Goal: Task Accomplishment & Management: Manage account settings

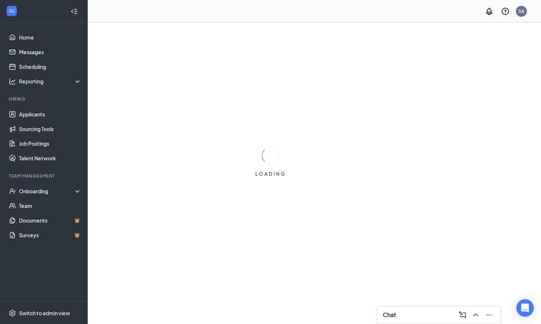
click at [423, 38] on div "LOADING" at bounding box center [270, 162] width 541 height 324
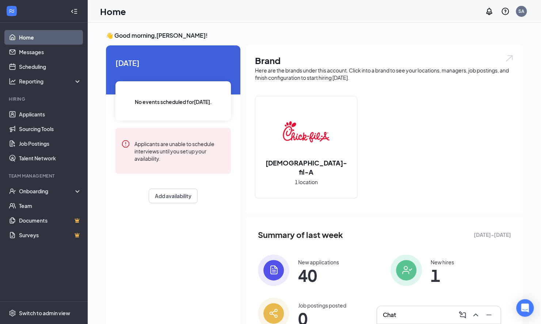
click at [390, 311] on h3 "Chat" at bounding box center [389, 314] width 13 height 8
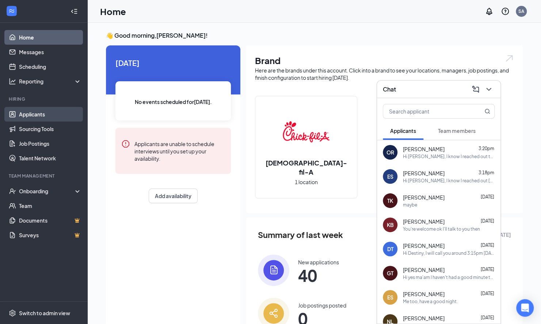
click at [42, 115] on link "Applicants" at bounding box center [50, 114] width 63 height 15
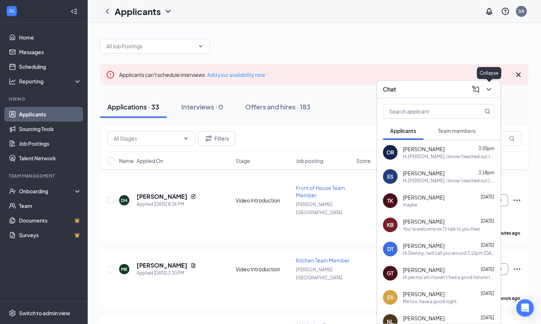
click at [489, 87] on icon "ChevronDown" at bounding box center [489, 89] width 9 height 9
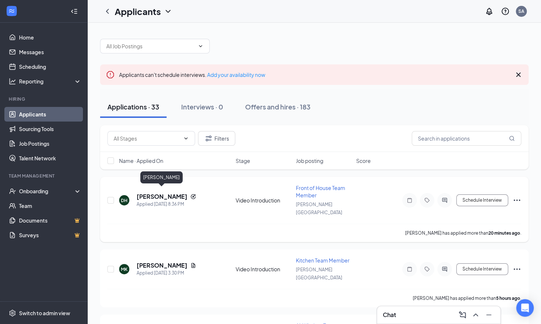
click at [155, 192] on h5 "[PERSON_NAME]" at bounding box center [162, 196] width 51 height 8
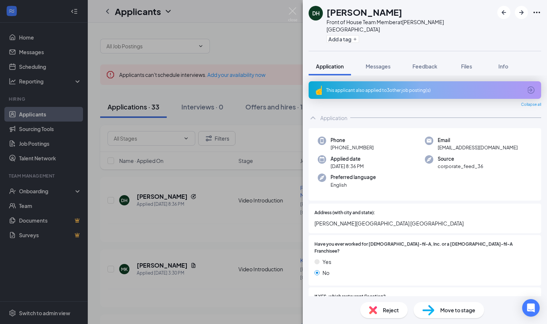
click at [375, 87] on div "This applicant also applied to 3 other job posting(s)" at bounding box center [424, 90] width 196 height 6
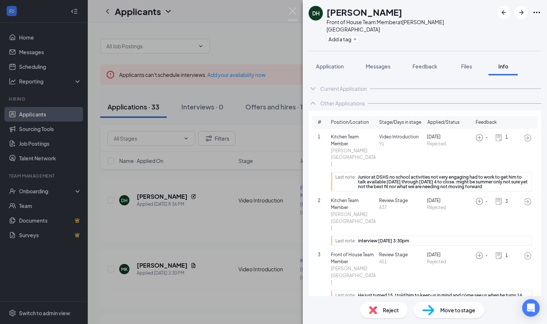
click at [371, 311] on img at bounding box center [373, 310] width 8 height 8
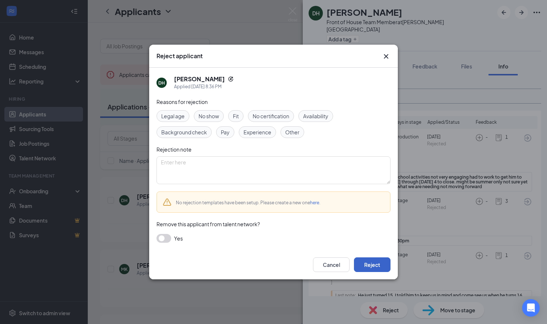
click at [364, 269] on button "Reject" at bounding box center [372, 264] width 37 height 15
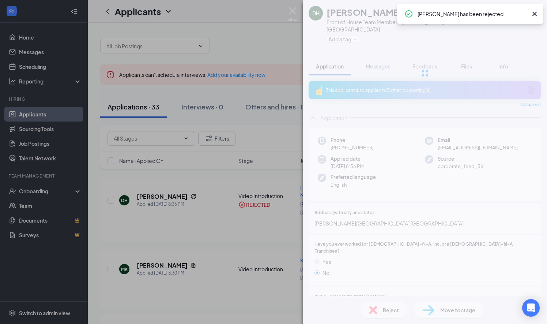
click at [207, 237] on div "DH [PERSON_NAME] Front of House Team Member at [PERSON_NAME][GEOGRAPHIC_DATA] A…" at bounding box center [273, 162] width 547 height 324
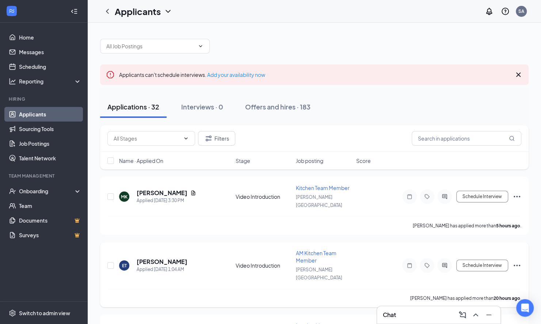
click at [155, 265] on div "Applied [DATE] 1:04 AM" at bounding box center [162, 268] width 51 height 7
click at [162, 190] on h5 "[PERSON_NAME]" at bounding box center [162, 193] width 51 height 8
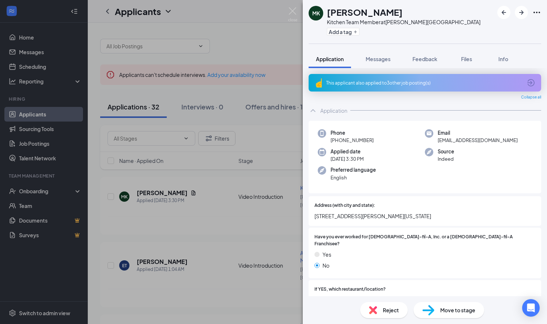
click at [499, 85] on div "This applicant also applied to 3 other job posting(s)" at bounding box center [424, 83] width 196 height 6
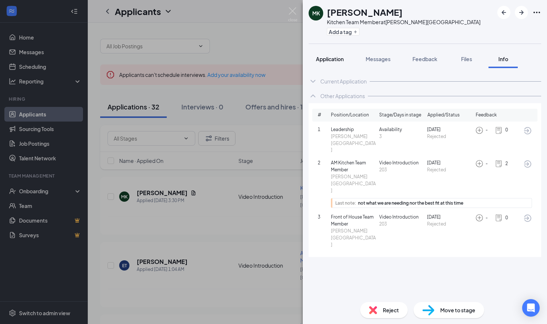
click at [329, 57] on span "Application" at bounding box center [330, 59] width 28 height 7
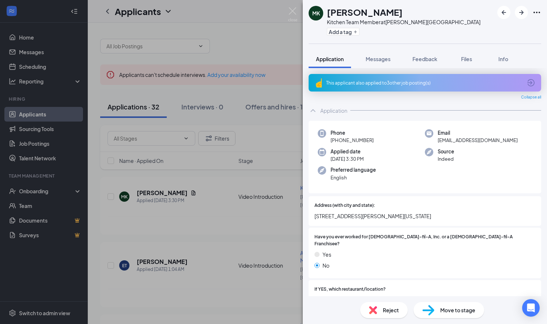
click at [371, 307] on img at bounding box center [373, 310] width 8 height 8
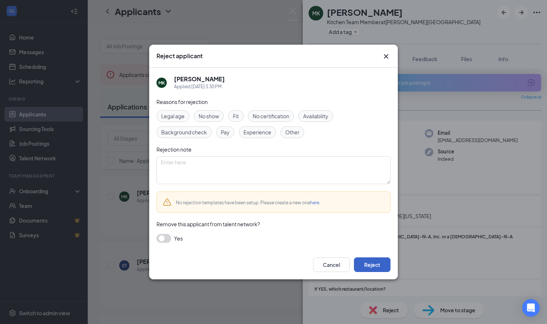
click at [366, 265] on button "Reject" at bounding box center [372, 264] width 37 height 15
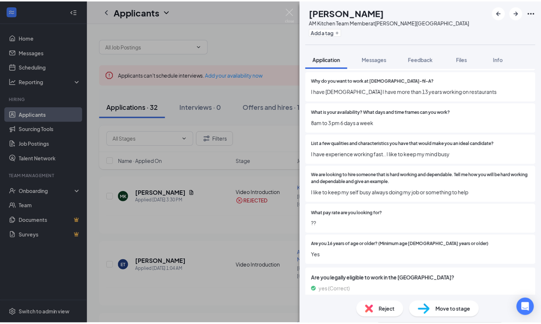
scroll to position [308, 0]
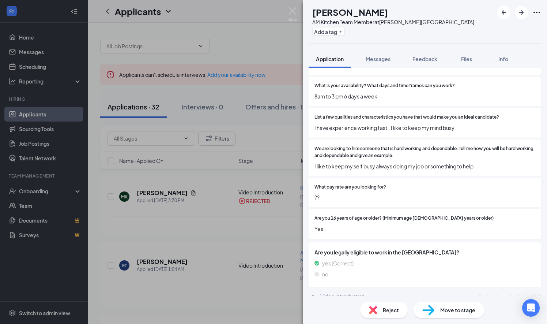
click at [233, 224] on div "ET [PERSON_NAME] AM Kitchen Team Member at [PERSON_NAME][GEOGRAPHIC_DATA] Add a…" at bounding box center [273, 162] width 547 height 324
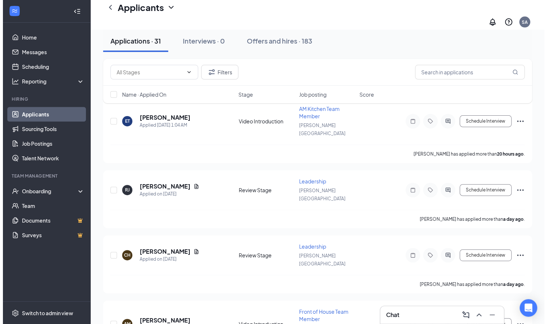
scroll to position [96, 0]
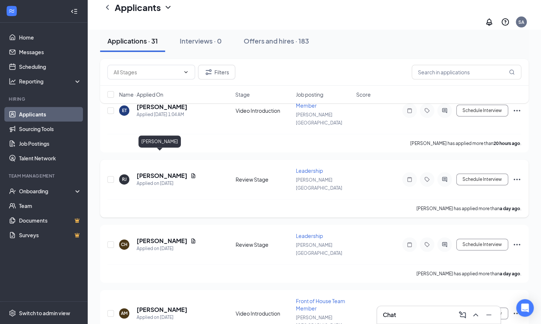
click at [163, 171] on h5 "[PERSON_NAME]" at bounding box center [162, 175] width 51 height 8
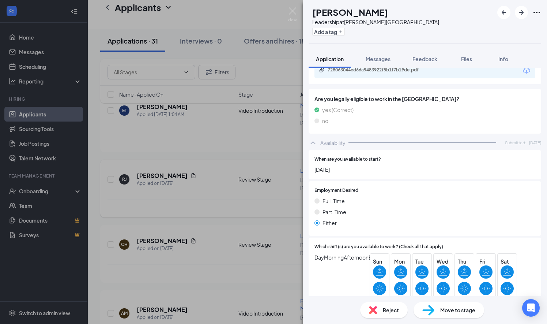
scroll to position [457, 0]
click at [249, 241] on div "[PERSON_NAME] Leadership at [PERSON_NAME][GEOGRAPHIC_DATA] Add a tag Applicatio…" at bounding box center [273, 162] width 547 height 324
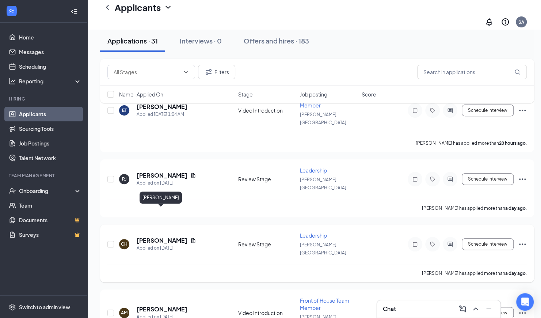
click at [154, 237] on h5 "[PERSON_NAME]" at bounding box center [162, 241] width 51 height 8
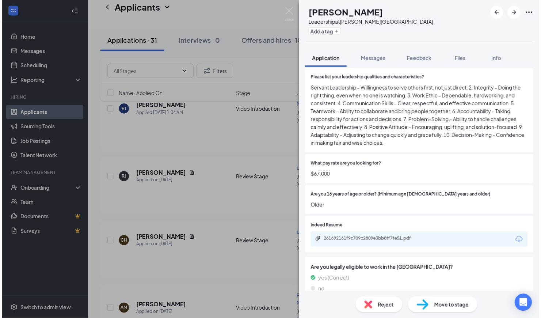
scroll to position [325, 0]
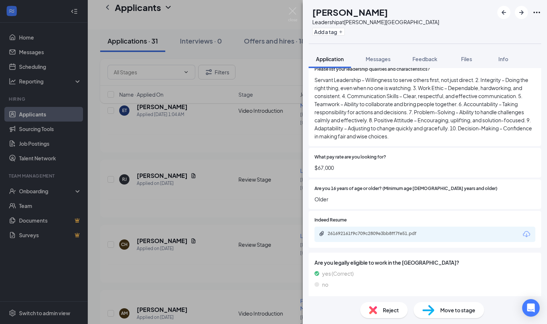
click at [272, 246] on div "CH [PERSON_NAME] Leadership at [PERSON_NAME][GEOGRAPHIC_DATA] Add a tag Applica…" at bounding box center [273, 162] width 547 height 324
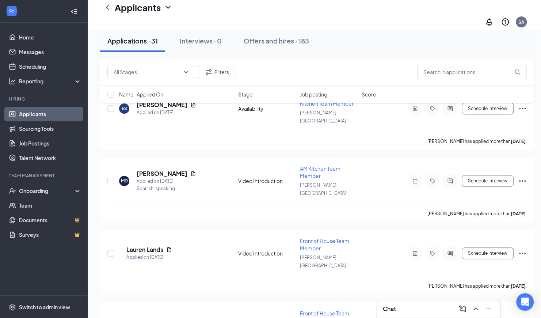
scroll to position [1718, 0]
click at [471, 73] on input "text" at bounding box center [473, 72] width 110 height 15
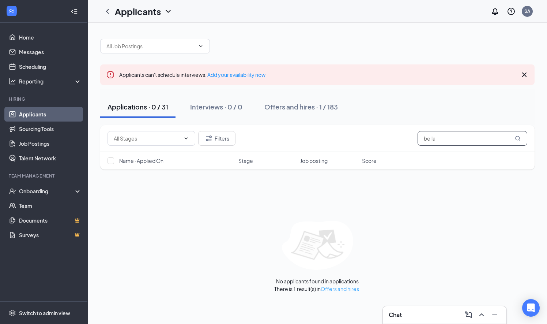
type input "bella"
click at [345, 289] on link "Offers and hires" at bounding box center [340, 288] width 38 height 7
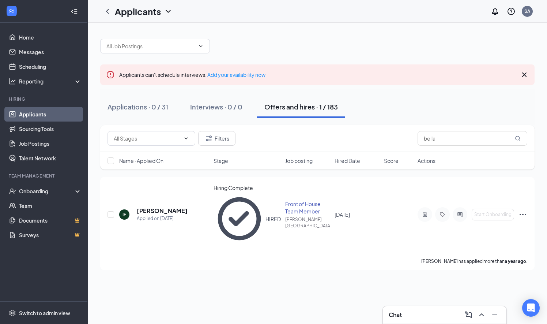
click at [345, 289] on div "Applicants can't schedule interviews. Add your availability now Applications · …" at bounding box center [317, 173] width 459 height 301
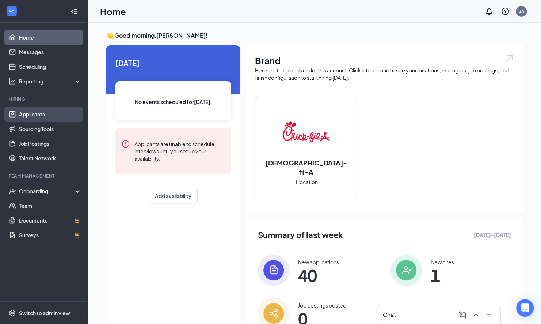
click at [45, 111] on link "Applicants" at bounding box center [50, 114] width 63 height 15
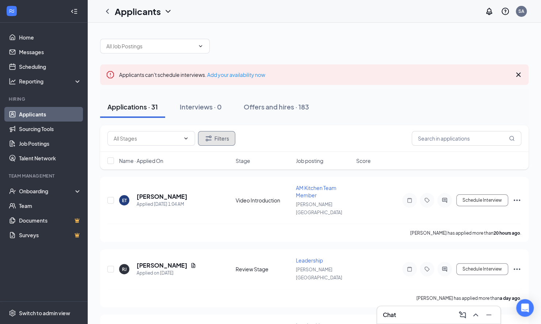
click at [220, 137] on button "Filters" at bounding box center [216, 138] width 37 height 15
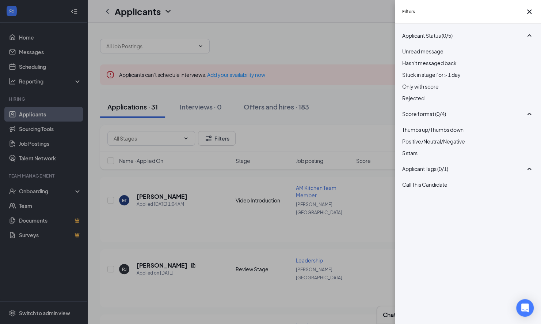
click at [416, 101] on span "Rejected" at bounding box center [414, 98] width 22 height 7
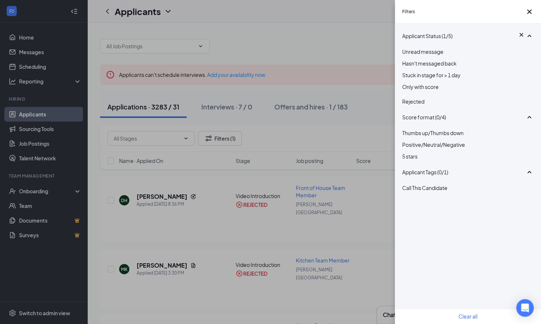
click at [380, 119] on div "Filters Applicant Status (1/5) Unread message Hasn't messaged back Stuck in sta…" at bounding box center [270, 162] width 541 height 324
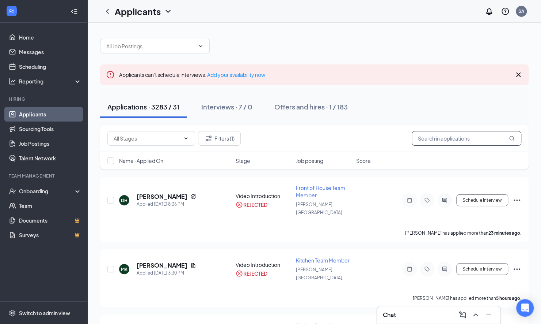
click at [434, 137] on input "text" at bounding box center [467, 138] width 110 height 15
type input "bella"
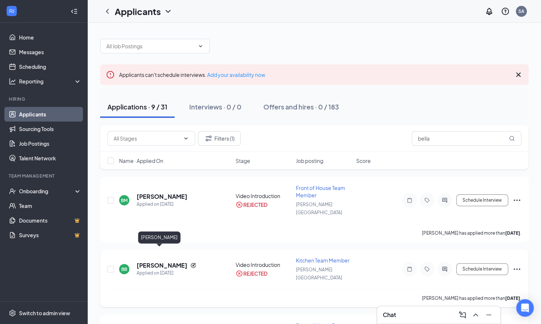
click at [152, 261] on h5 "[PERSON_NAME]" at bounding box center [162, 265] width 51 height 8
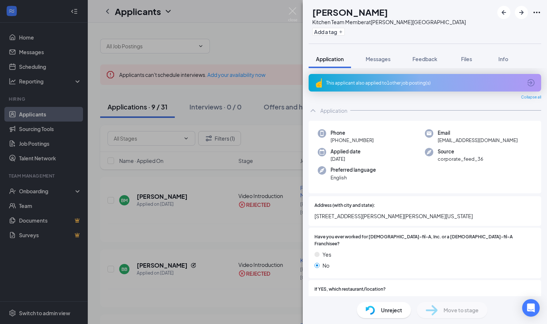
click at [368, 82] on div "This applicant also applied to 1 other job posting(s)" at bounding box center [424, 83] width 196 height 6
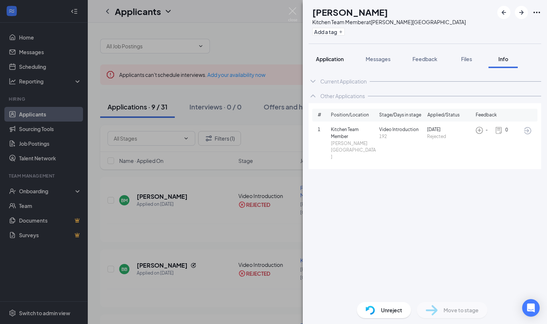
click at [330, 61] on span "Application" at bounding box center [330, 59] width 28 height 7
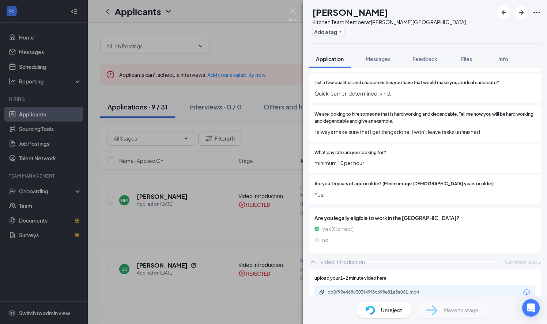
scroll to position [367, 0]
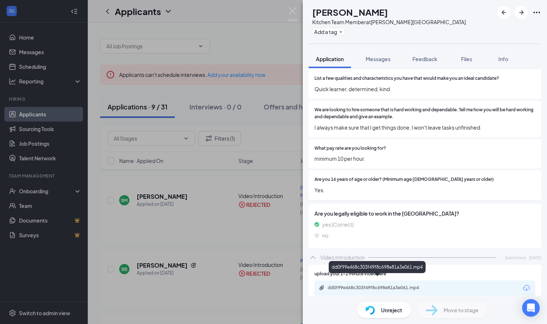
click at [342, 284] on div "dd0f99e468c303f49f8c698e81a3e061.mp4" at bounding box center [379, 287] width 102 height 6
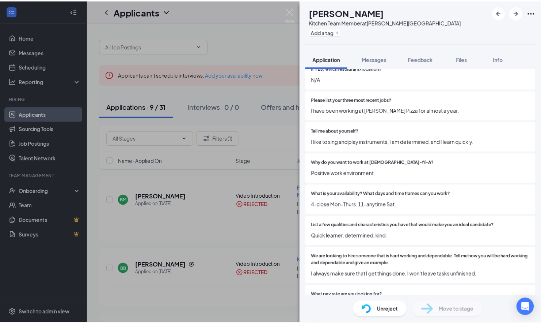
scroll to position [220, 0]
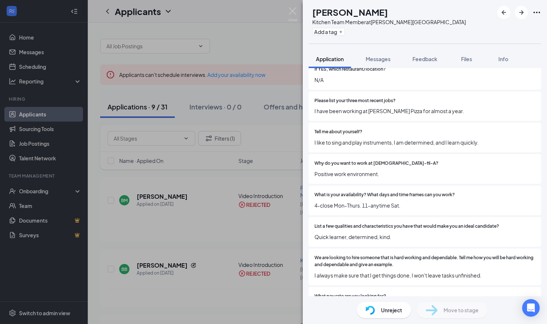
click at [191, 171] on div "BB [PERSON_NAME] Kitchen Team Member at [PERSON_NAME][GEOGRAPHIC_DATA] Add a ta…" at bounding box center [273, 162] width 547 height 324
